Goal: Transaction & Acquisition: Purchase product/service

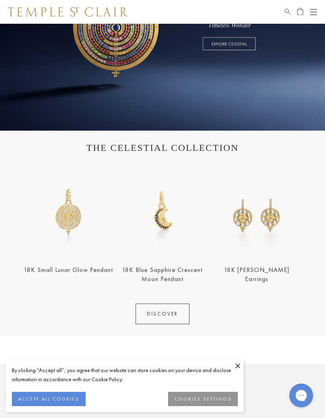
click at [238, 372] on button at bounding box center [238, 366] width 12 height 12
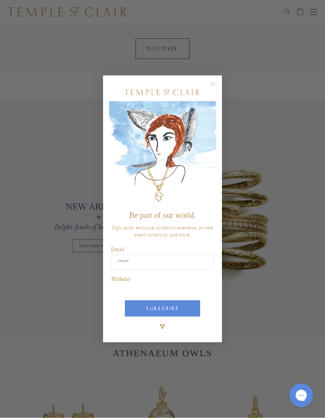
scroll to position [396, 0]
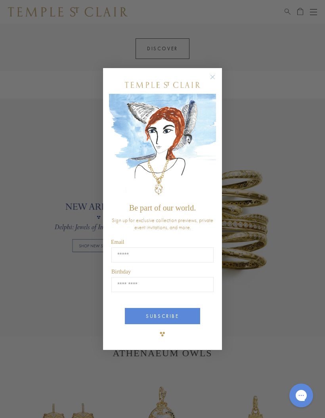
click at [61, 316] on div "Close dialog Be part of our world. Sign up for exclusive collection previews, p…" at bounding box center [162, 209] width 325 height 418
click at [212, 82] on circle "Close dialog" at bounding box center [213, 77] width 10 height 10
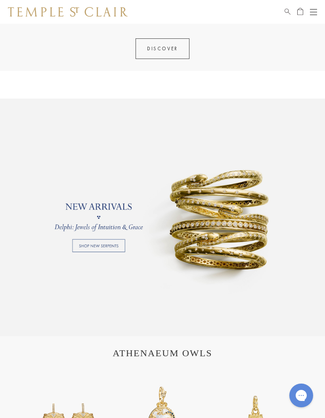
click at [101, 246] on link at bounding box center [162, 218] width 325 height 238
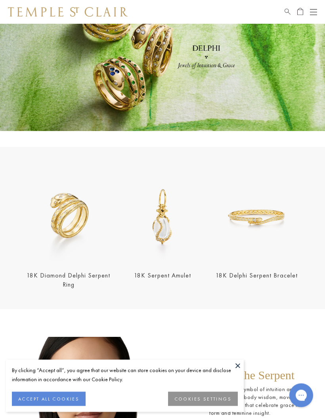
scroll to position [51, 0]
click at [284, 321] on main "18K Diamond Delphi Serpent Ring 18K Serpent Amulet" at bounding box center [162, 426] width 325 height 906
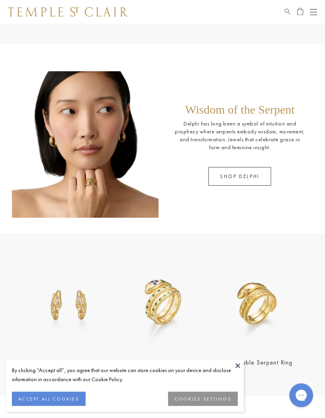
scroll to position [317, 0]
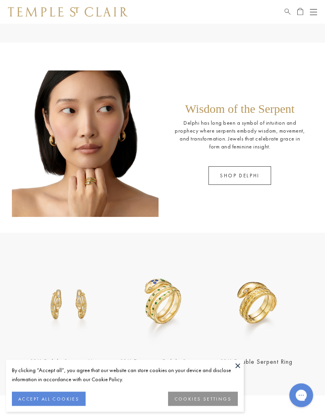
click at [258, 310] on img at bounding box center [256, 303] width 89 height 89
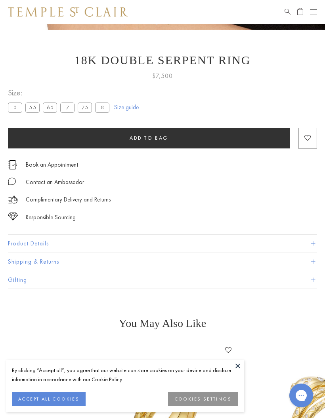
scroll to position [319, 0]
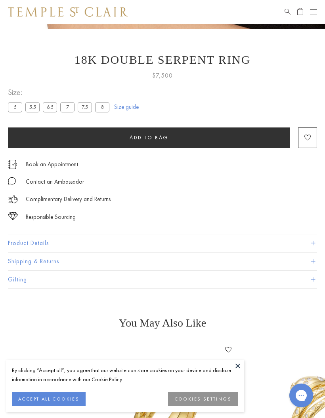
click at [130, 106] on link "Size guide" at bounding box center [126, 107] width 25 height 8
